Goal: Information Seeking & Learning: Learn about a topic

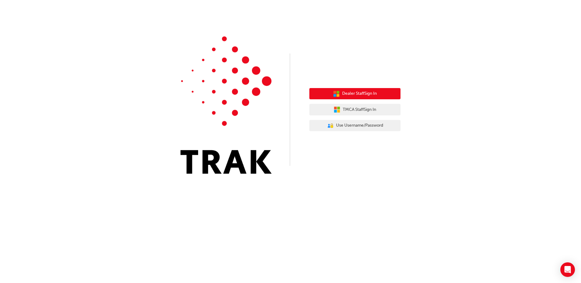
click at [349, 90] on button "Dealer Staff Sign In" at bounding box center [354, 94] width 91 height 12
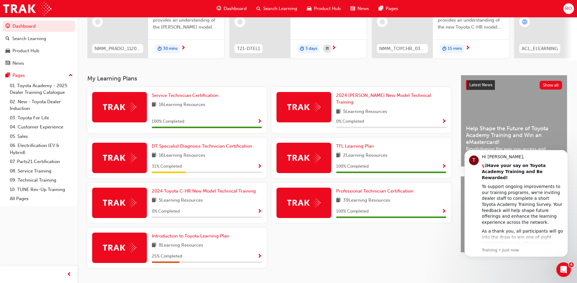
scroll to position [60, 0]
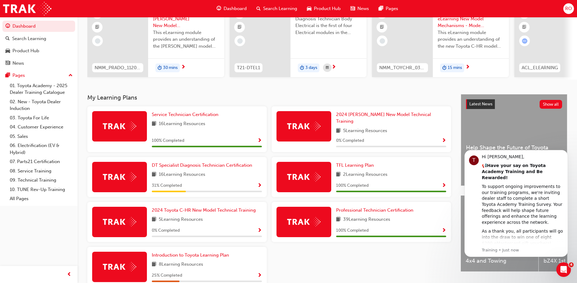
click at [261, 183] on span "Show Progress" at bounding box center [259, 185] width 5 height 5
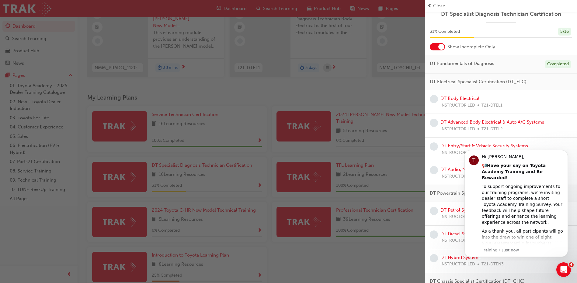
scroll to position [0, 0]
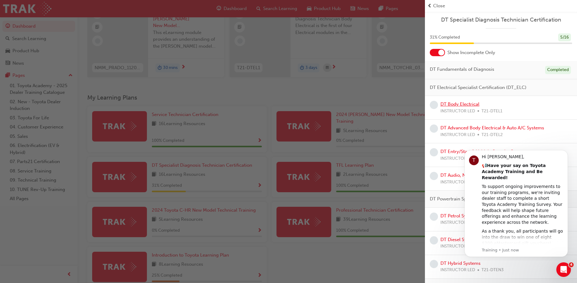
click at [456, 104] on link "DT Body Electrical" at bounding box center [459, 104] width 39 height 5
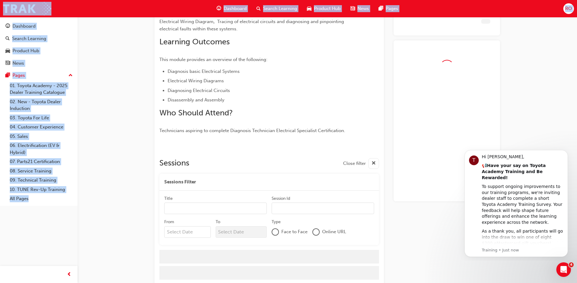
scroll to position [95, 0]
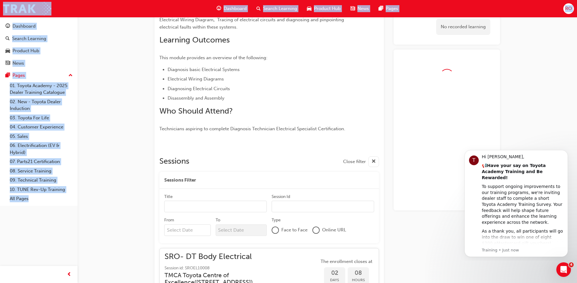
click at [307, 92] on ul "Diagnosis basic Electrical Systems Electrical Wiring Diagrams Diagnosing Electr…" at bounding box center [258, 84] width 198 height 36
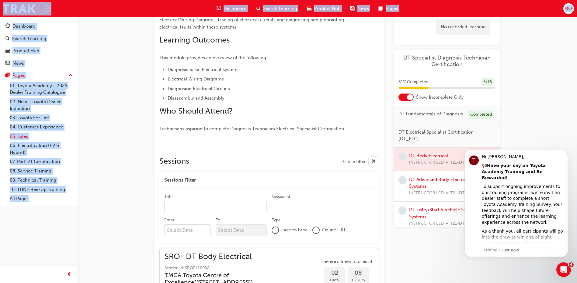
scroll to position [105, 0]
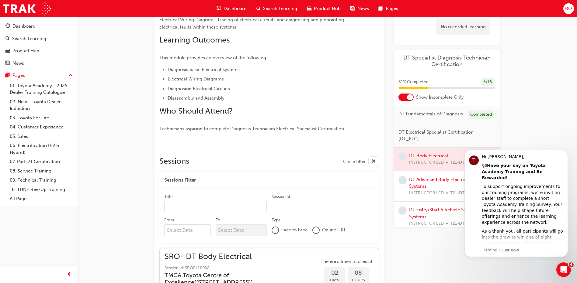
click at [75, 145] on div "Dashboard Search Learning Product Hub News Pages Pages 01. Toyota Academy - 202…" at bounding box center [39, 111] width 78 height 189
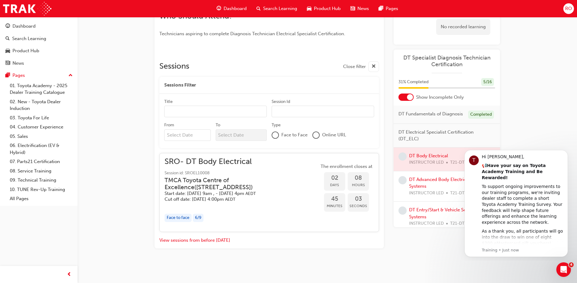
click at [146, 157] on div "DT Body Electrical Instructor led Stream: Technical 3 days 0 T21-DTEL1 You've m…" at bounding box center [327, 47] width 365 height 441
drag, startPoint x: 504, startPoint y: 107, endPoint x: 511, endPoint y: 112, distance: 8.1
click at [508, 108] on div "DT Body Electrical Instructor led Stream: Technical 3 days 0 T21-DTEL1 You've m…" at bounding box center [327, 47] width 365 height 441
click at [567, 152] on icon "Dismiss notification" at bounding box center [565, 151] width 3 height 3
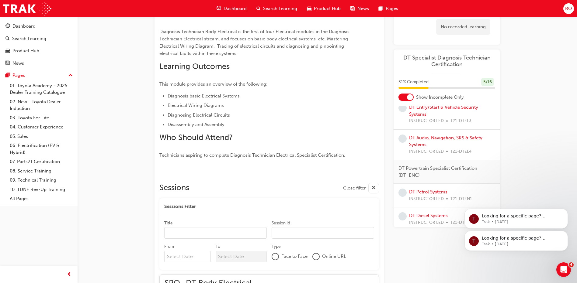
scroll to position [0, 0]
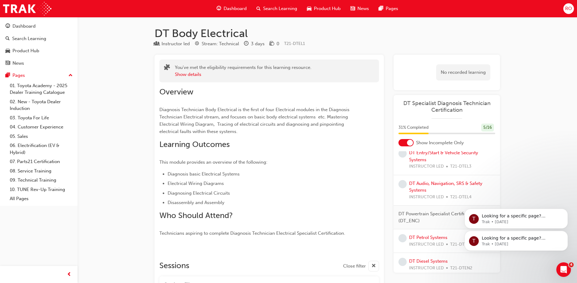
click at [134, 85] on div "DT Body Electrical Instructor led Stream: Technical 3 days 0 T21-DTEL1 You've m…" at bounding box center [288, 241] width 577 height 483
click at [28, 26] on div "Dashboard" at bounding box center [23, 26] width 23 height 7
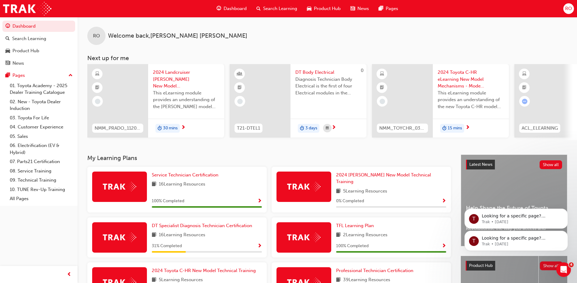
click at [321, 188] on div at bounding box center [303, 187] width 55 height 30
click at [349, 188] on span "5 Learning Resources" at bounding box center [365, 192] width 44 height 8
click at [445, 199] on span "Show Progress" at bounding box center [443, 201] width 5 height 5
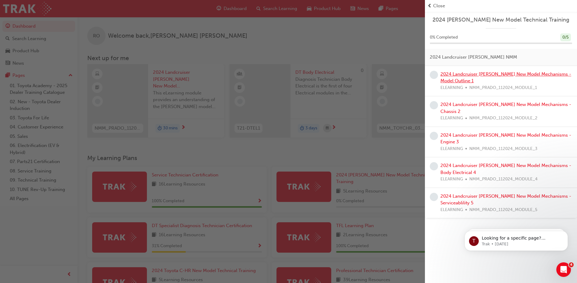
click at [450, 73] on link "2024 Landcruiser Prado New Model Mechanisms - Model Outline 1" at bounding box center [505, 77] width 131 height 12
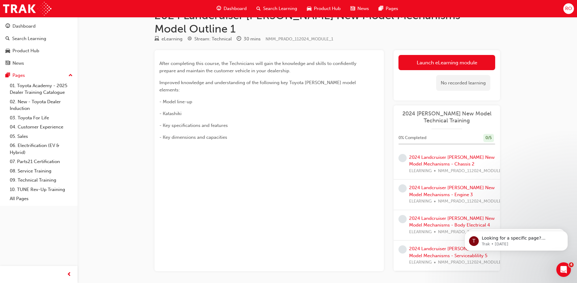
scroll to position [27, 0]
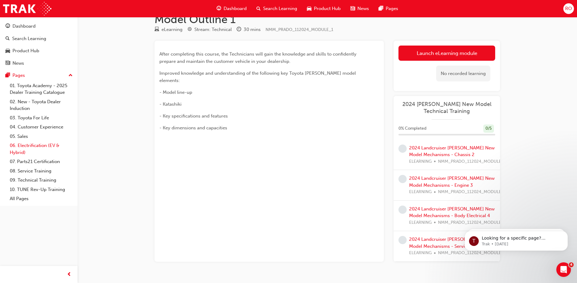
click at [34, 146] on link "06. Electrification (EV & Hybrid)" at bounding box center [41, 149] width 68 height 16
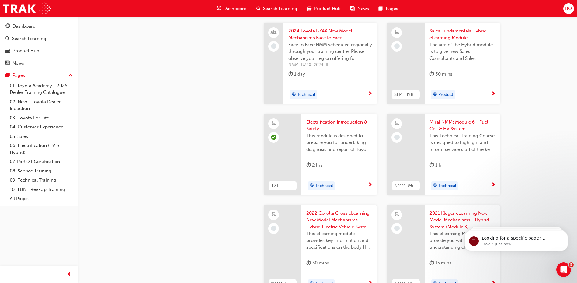
scroll to position [650, 0]
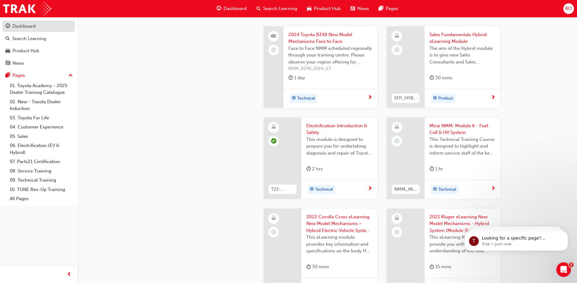
click at [16, 25] on div "Dashboard" at bounding box center [23, 26] width 23 height 7
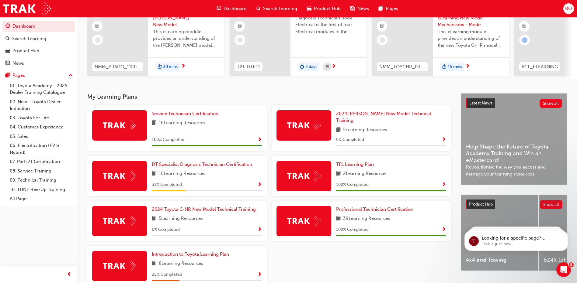
scroll to position [91, 0]
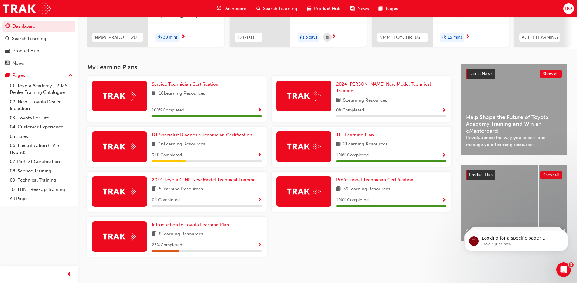
click at [261, 243] on span "Show Progress" at bounding box center [259, 245] width 5 height 5
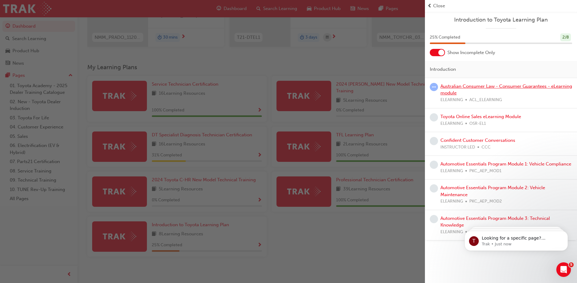
click at [456, 86] on link "Australian Consumer Law - Consumer Guarantees - eLearning module" at bounding box center [506, 90] width 132 height 12
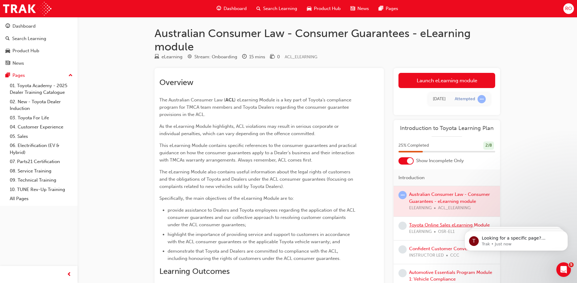
click at [426, 226] on link "Toyota Online Sales eLearning Module" at bounding box center [449, 225] width 81 height 5
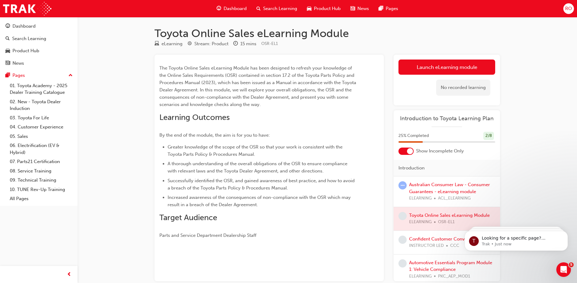
click at [402, 185] on span "learningRecordVerb_ATTEMPT-icon" at bounding box center [402, 185] width 8 height 8
click at [401, 186] on span "learningRecordVerb_ATTEMPT-icon" at bounding box center [402, 185] width 8 height 8
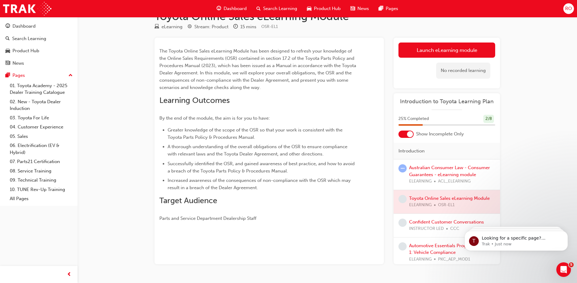
scroll to position [33, 0]
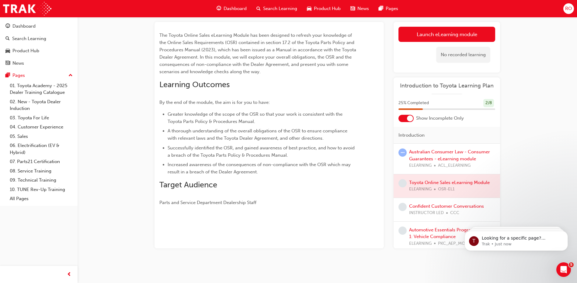
click at [454, 164] on span "ACL_ELEARNING" at bounding box center [454, 165] width 33 height 7
click at [438, 185] on div at bounding box center [446, 185] width 106 height 23
click at [401, 185] on span "learningRecordVerb_NONE-icon" at bounding box center [402, 183] width 8 height 8
click at [406, 206] on span "learningRecordVerb_NONE-icon" at bounding box center [402, 207] width 8 height 8
drag, startPoint x: 406, startPoint y: 227, endPoint x: 428, endPoint y: 219, distance: 22.7
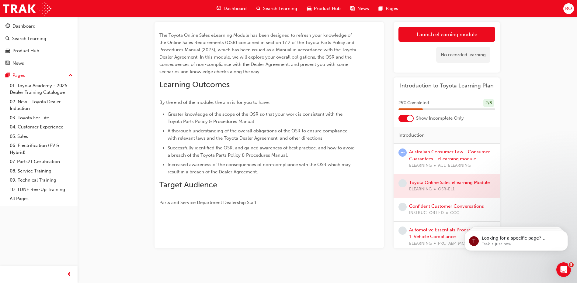
click at [408, 226] on div "Automotive Essentials Program Module 1: Vehicle Compliance ELEARNING PKC_AEP_MO…" at bounding box center [446, 237] width 106 height 31
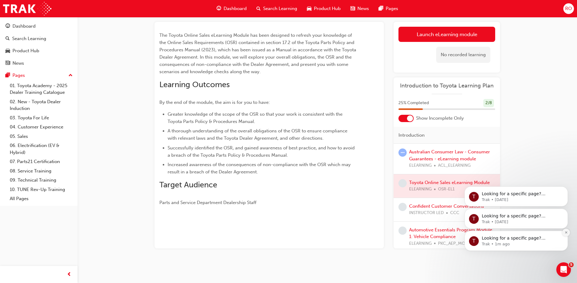
click at [565, 235] on button "Dismiss notification" at bounding box center [566, 233] width 8 height 8
click at [565, 234] on icon "Dismiss notification" at bounding box center [565, 233] width 3 height 3
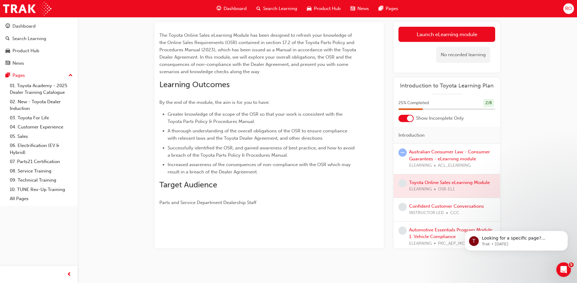
click at [565, 234] on icon "Dismiss notification" at bounding box center [565, 233] width 3 height 3
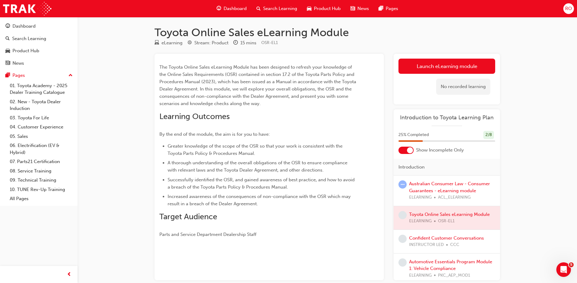
scroll to position [0, 0]
click at [181, 215] on span "Target Audience" at bounding box center [188, 217] width 58 height 9
click at [190, 114] on span "Learning Outcomes" at bounding box center [194, 117] width 70 height 9
click at [122, 73] on div "Toyota Online Sales eLearning Module eLearning Stream: Product 15 mins OSR-EL1 …" at bounding box center [288, 158] width 577 height 316
click at [406, 220] on div at bounding box center [446, 218] width 106 height 23
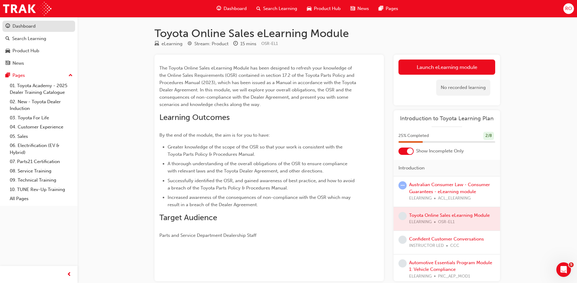
click at [36, 24] on div "Dashboard" at bounding box center [38, 26] width 67 height 8
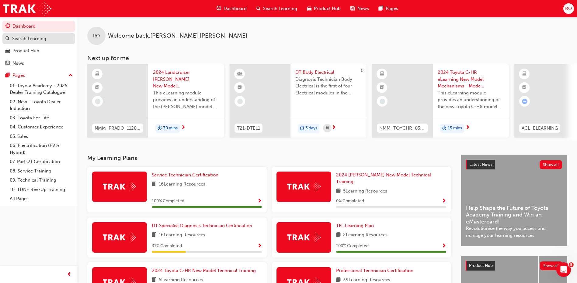
click at [24, 36] on div "Search Learning" at bounding box center [29, 38] width 34 height 7
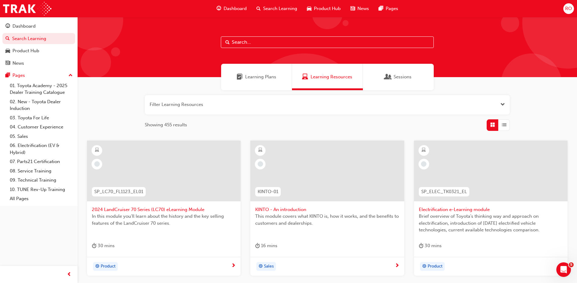
click at [567, 10] on span "RO" at bounding box center [568, 8] width 7 height 7
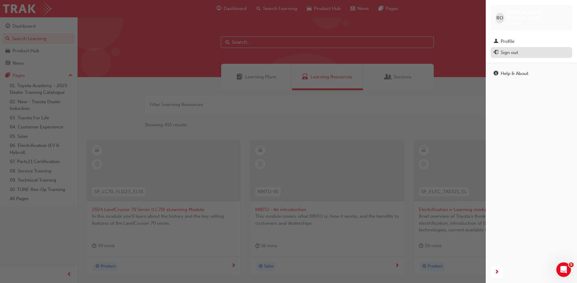
click at [514, 49] on div "Sign out" at bounding box center [508, 52] width 17 height 7
